Goal: Check status: Check status

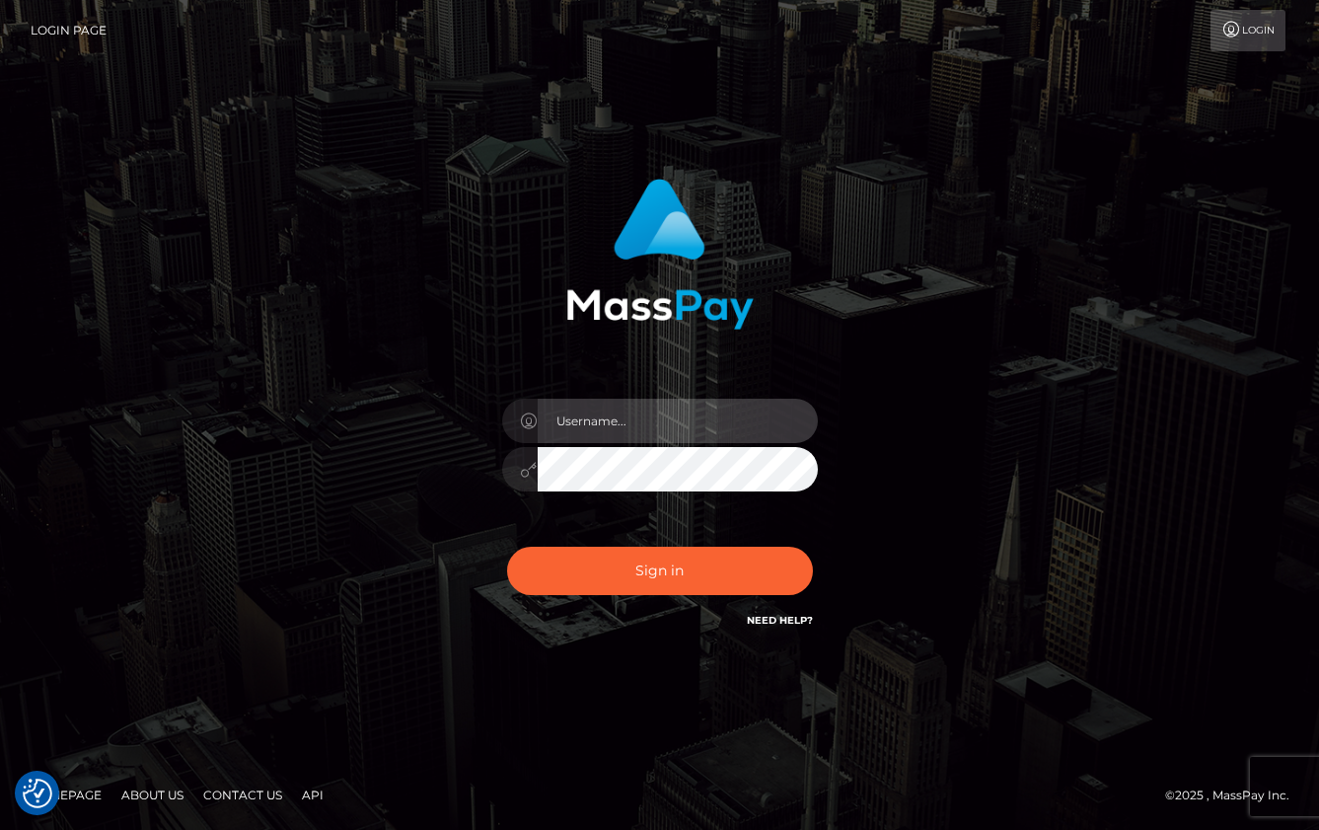
type input "Lou Jacobée"
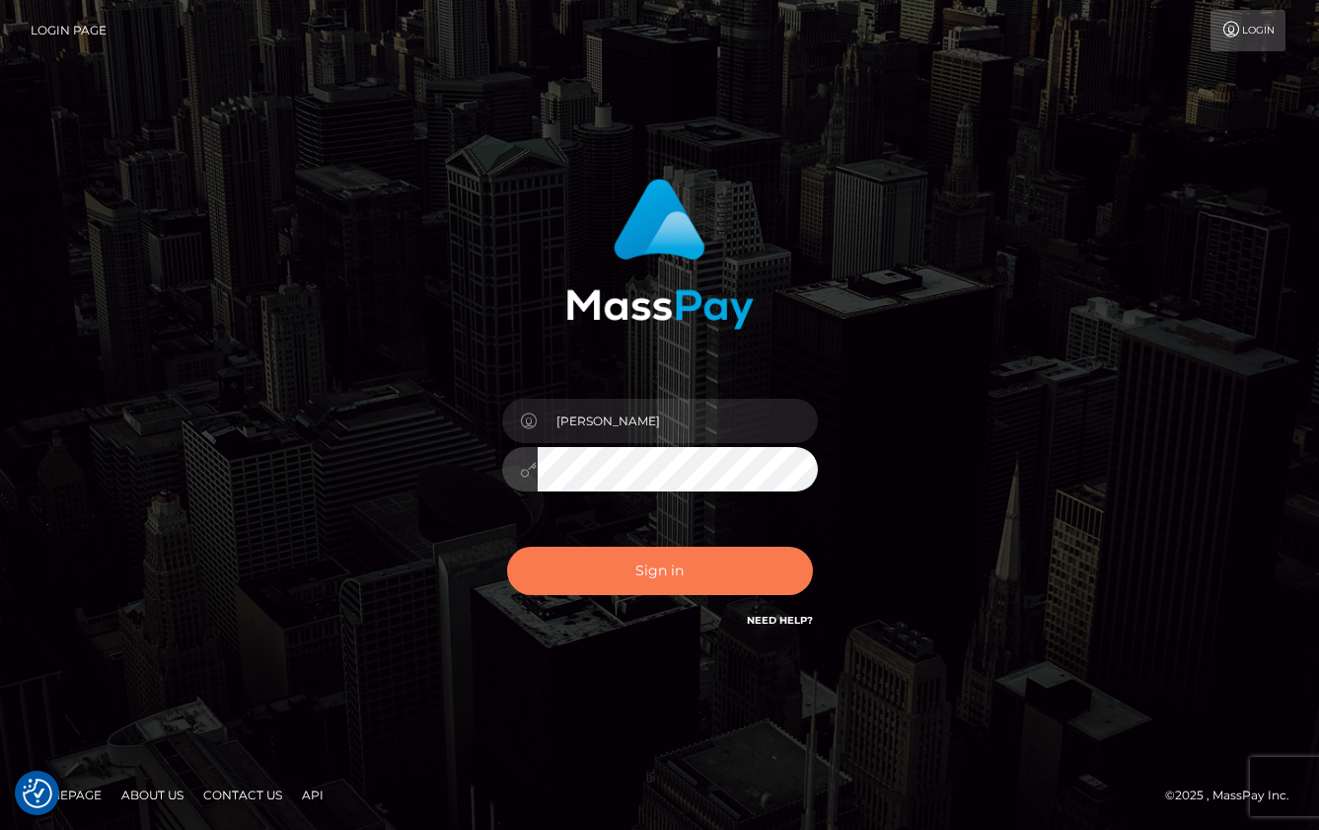
click at [614, 567] on button "Sign in" at bounding box center [660, 571] width 306 height 48
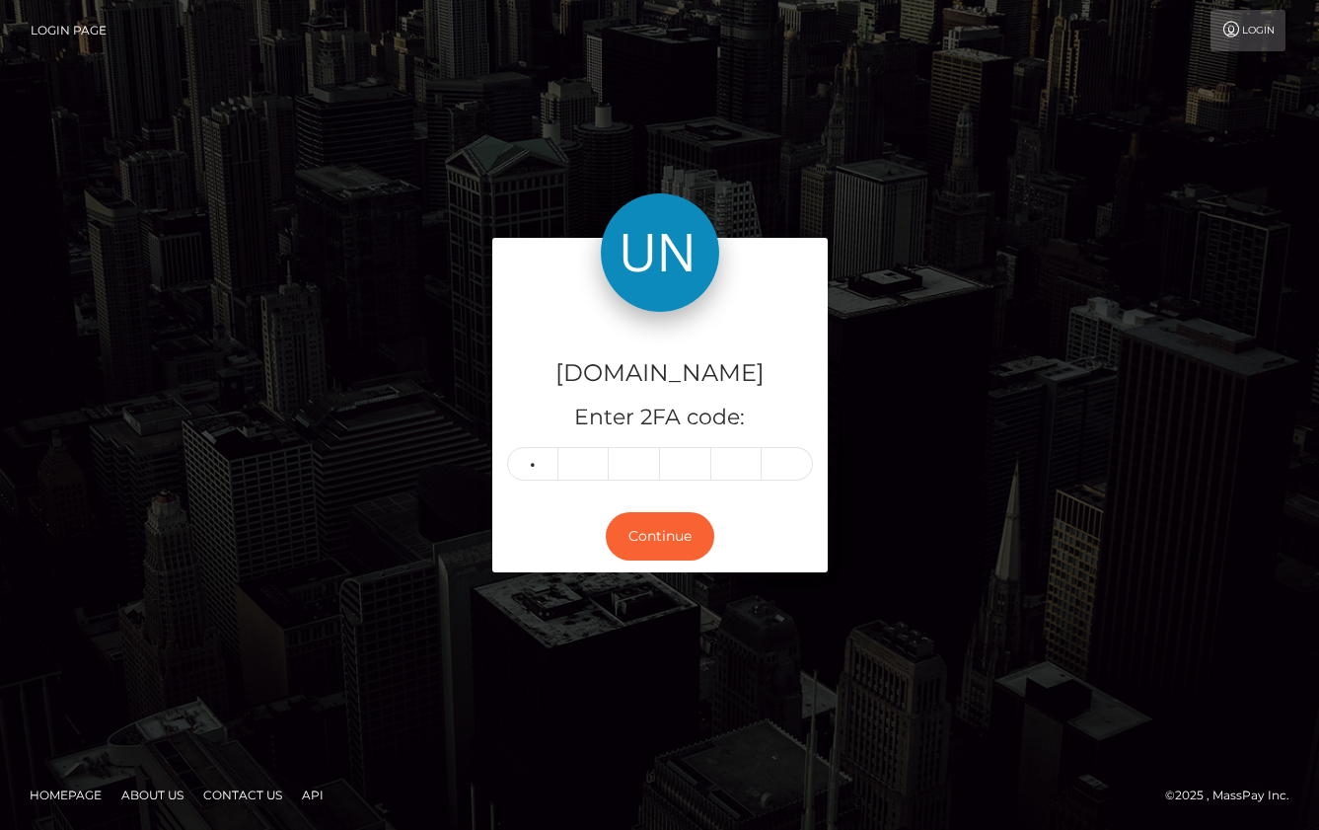
type input "3"
type input "0"
type input "1"
type input "2"
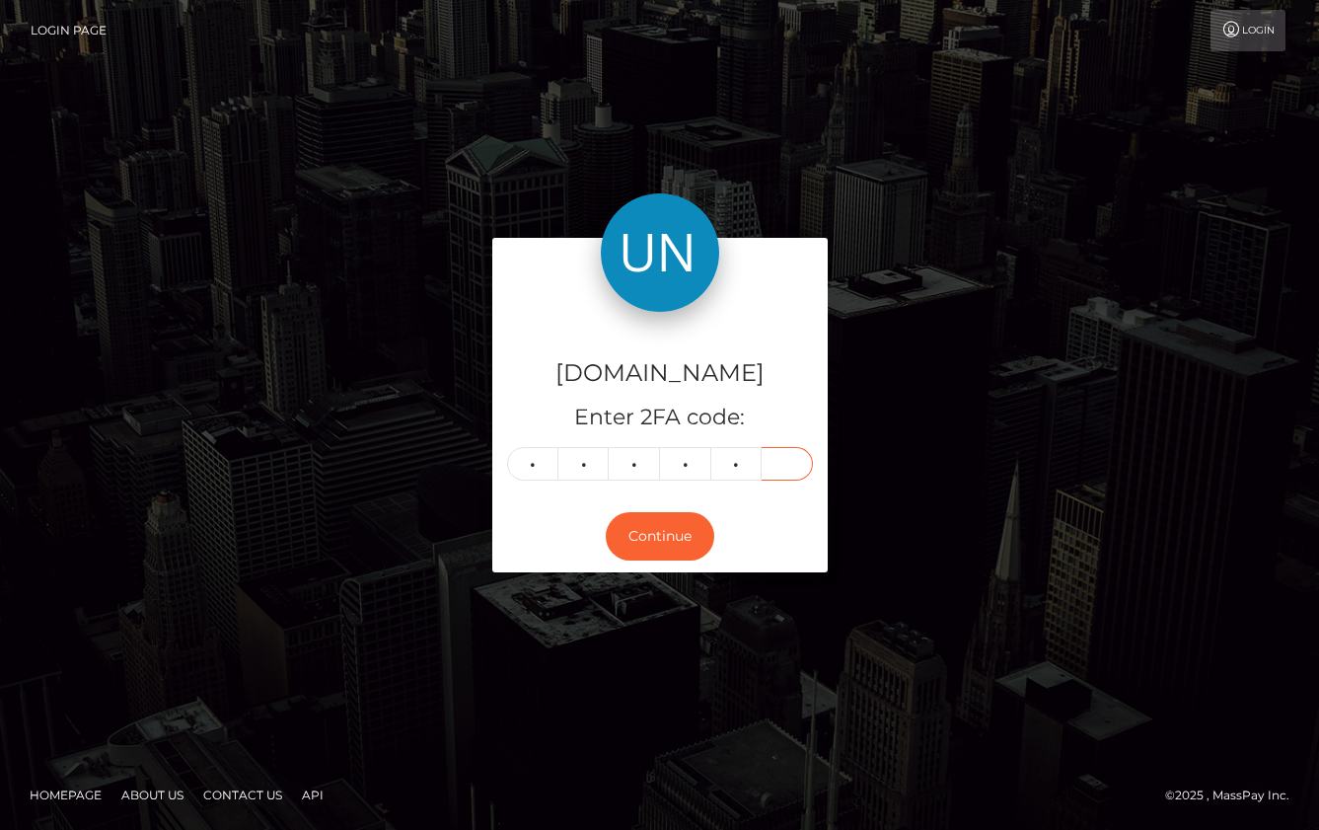
type input "1"
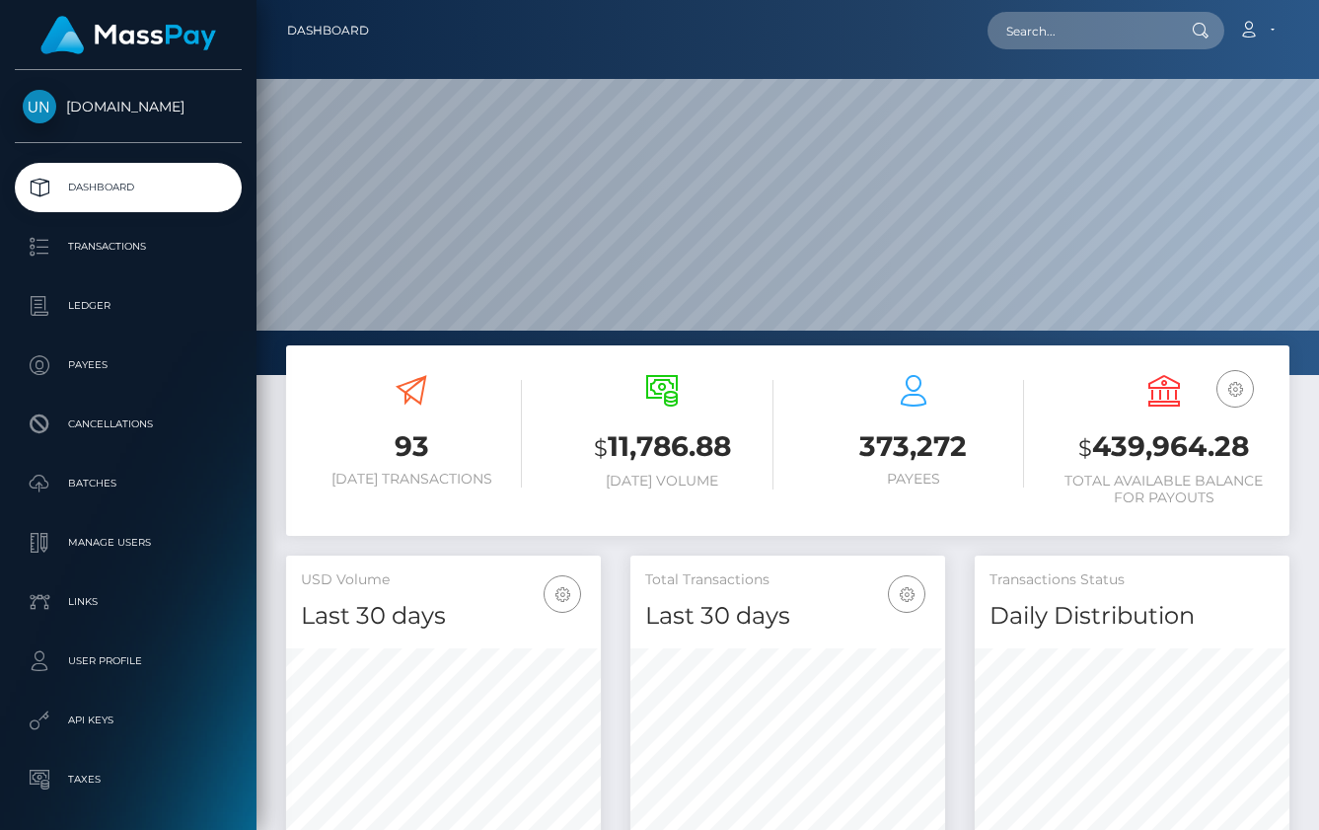
scroll to position [348, 315]
click at [108, 235] on p "Transactions" at bounding box center [128, 247] width 211 height 30
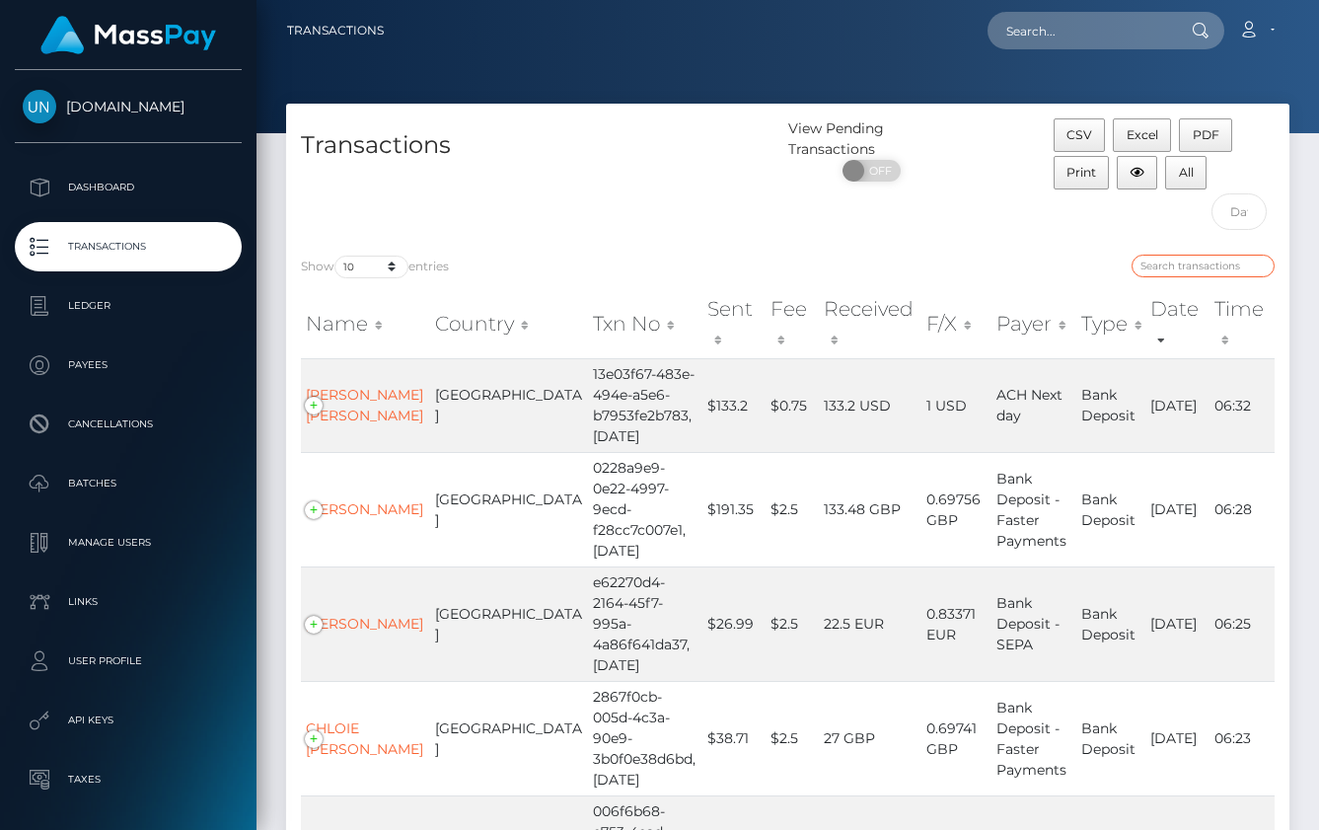
click at [1148, 274] on input "search" at bounding box center [1202, 266] width 143 height 23
type input "ukraine"
click at [1176, 255] on input "ukraine" at bounding box center [1202, 266] width 143 height 23
click at [1176, 260] on input "ukraine" at bounding box center [1202, 266] width 143 height 23
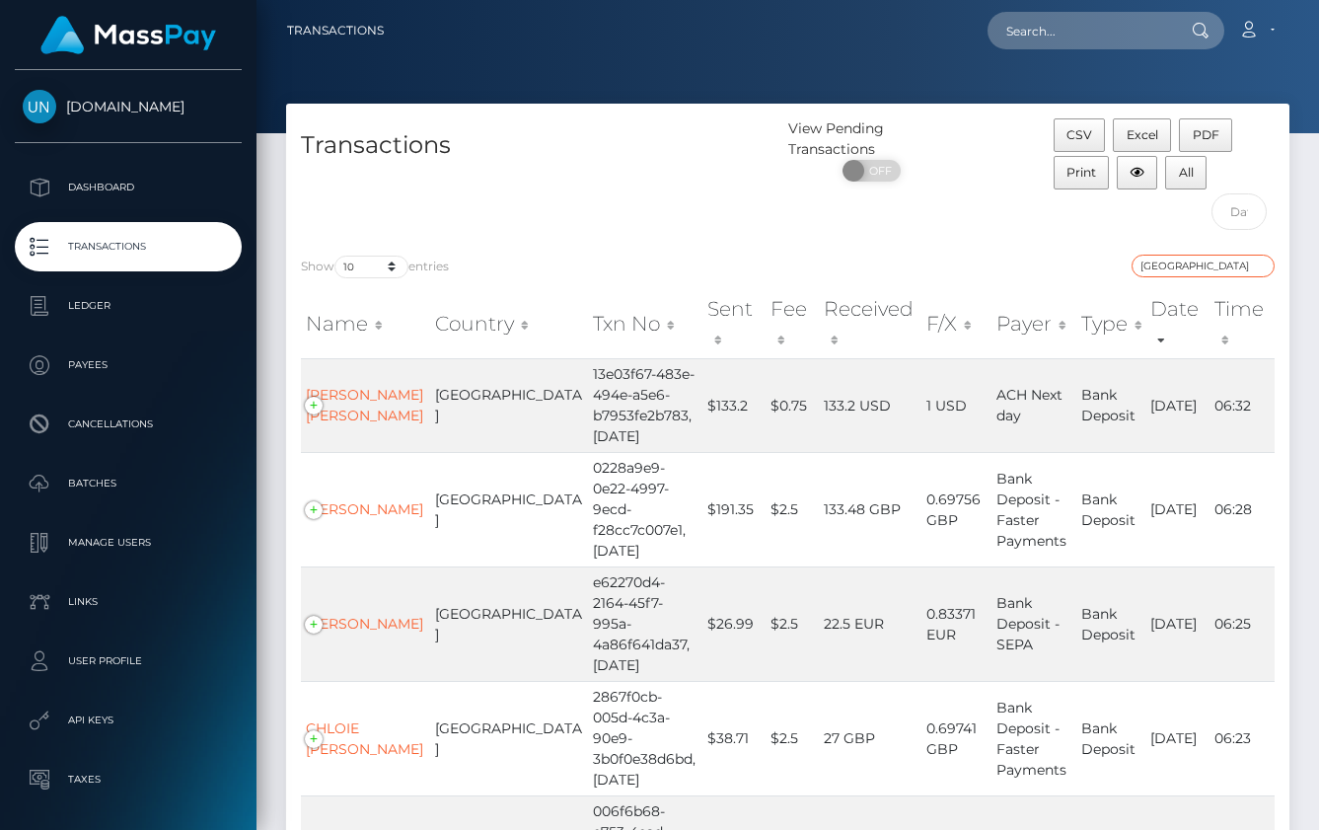
click at [1176, 260] on input "ukraine" at bounding box center [1202, 266] width 143 height 23
